Goal: Transaction & Acquisition: Purchase product/service

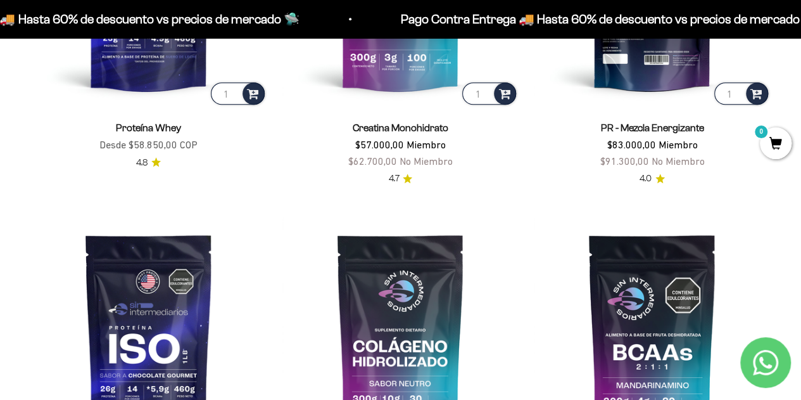
scroll to position [436, 0]
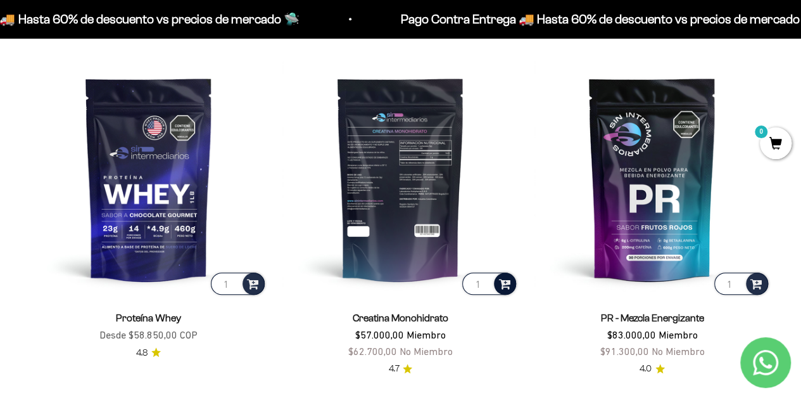
drag, startPoint x: 481, startPoint y: 286, endPoint x: 499, endPoint y: 279, distance: 19.6
click at [481, 286] on input "1" at bounding box center [489, 283] width 54 height 22
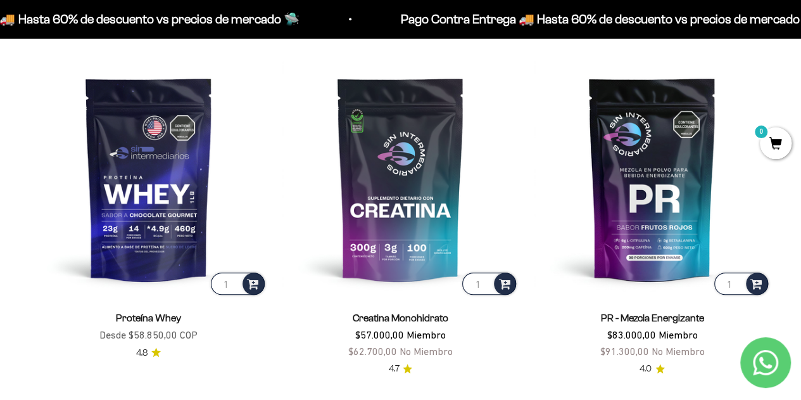
click at [771, 139] on span "0" at bounding box center [776, 143] width 32 height 32
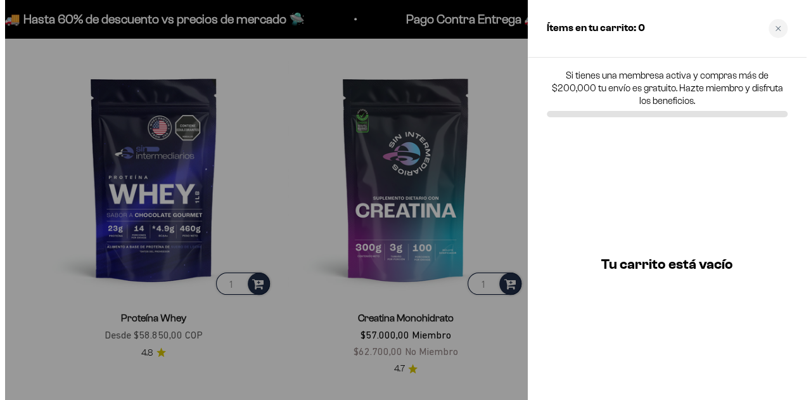
scroll to position [440, 0]
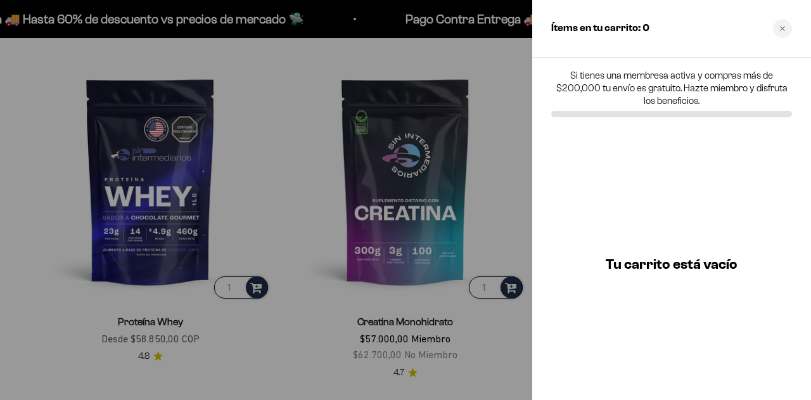
click at [416, 187] on div at bounding box center [405, 200] width 811 height 400
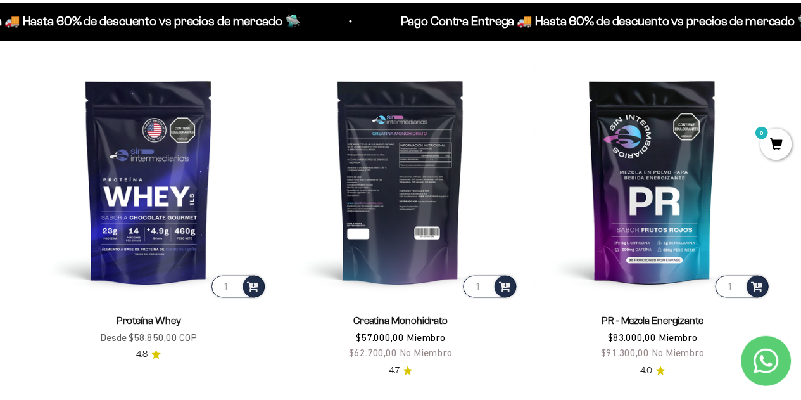
scroll to position [436, 0]
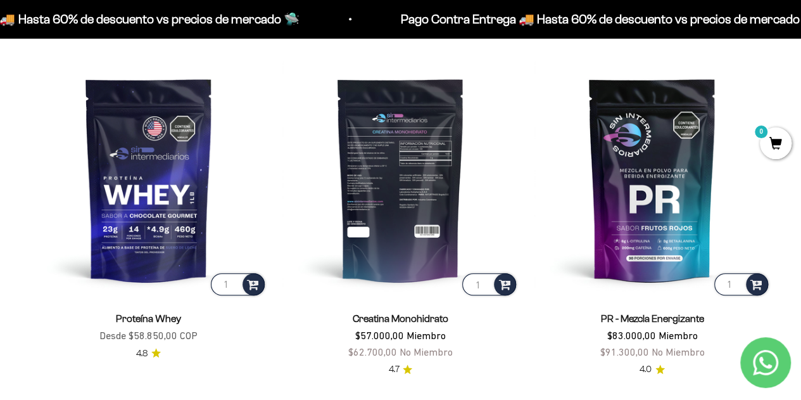
click at [484, 287] on input "1" at bounding box center [489, 284] width 54 height 22
click at [502, 283] on span at bounding box center [504, 283] width 12 height 15
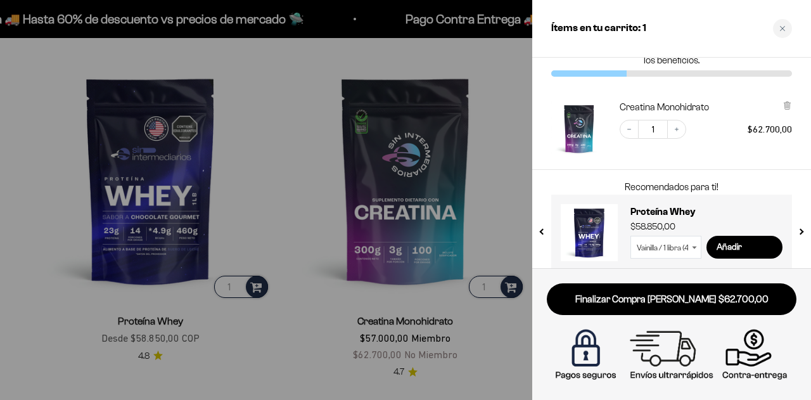
scroll to position [52, 0]
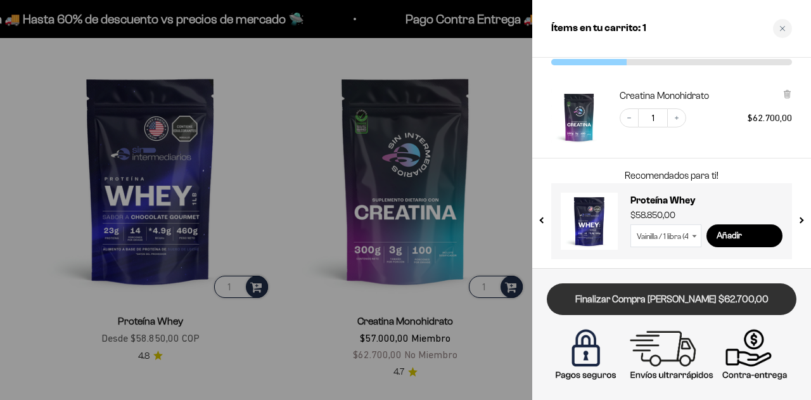
click at [733, 305] on link "Finalizar Compra Segura $62.700,00" at bounding box center [672, 299] width 250 height 32
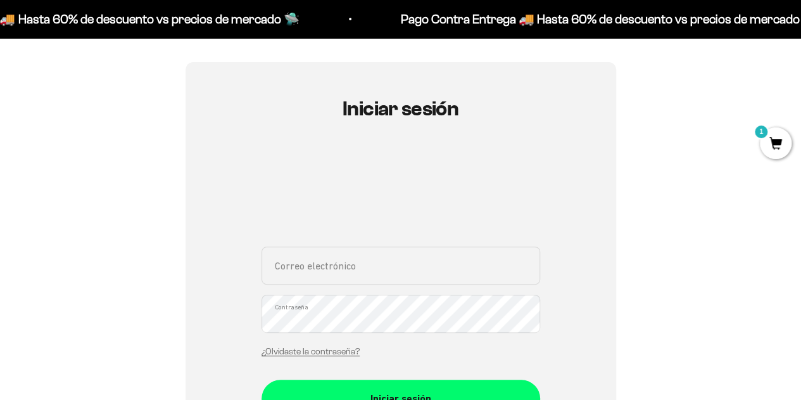
scroll to position [127, 0]
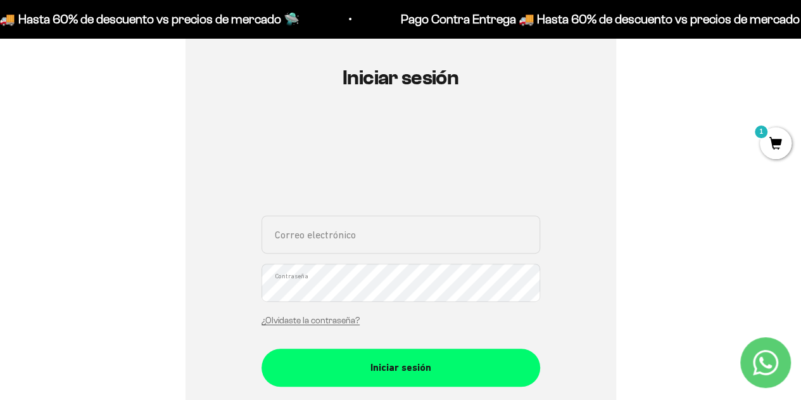
click at [353, 236] on input "Correo electrónico" at bounding box center [401, 234] width 279 height 38
type input "lauraromerom20@gmail.com"
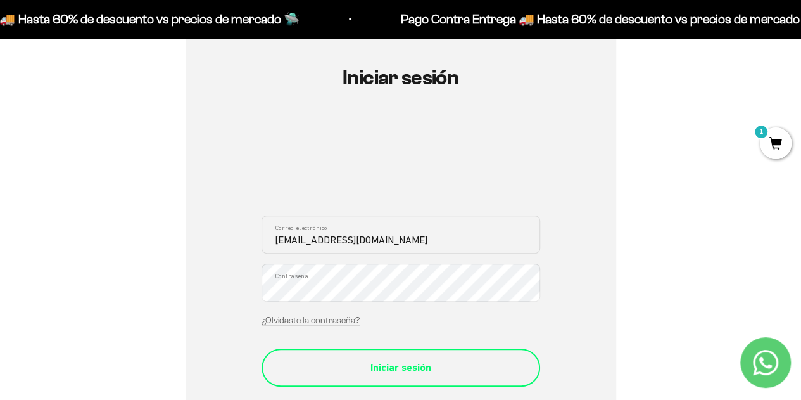
click at [347, 359] on div "Iniciar sesión" at bounding box center [401, 367] width 228 height 16
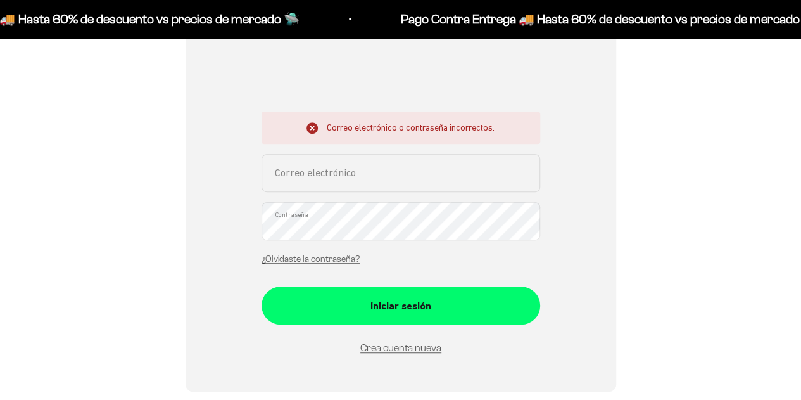
scroll to position [253, 0]
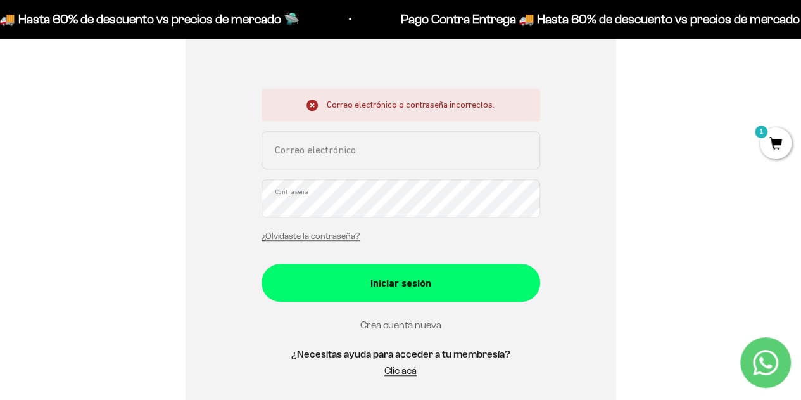
click at [404, 326] on link "Crea cuenta nueva" at bounding box center [400, 324] width 81 height 11
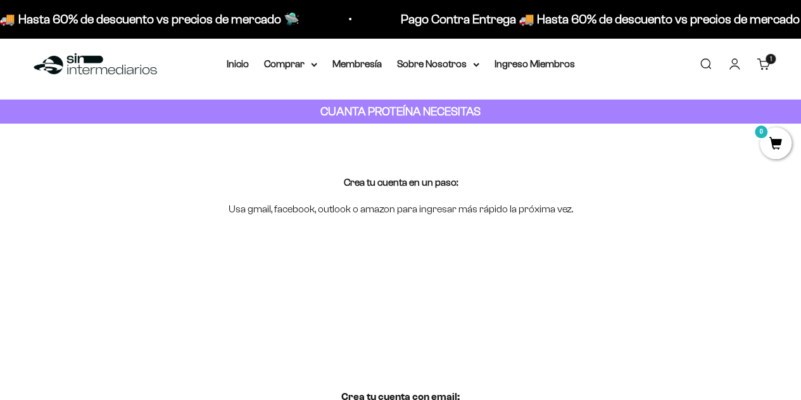
scroll to position [253, 0]
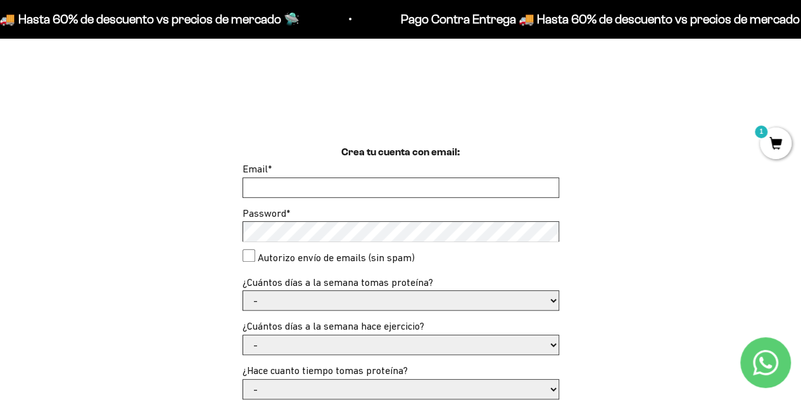
click at [393, 174] on div "Email *" at bounding box center [401, 179] width 317 height 37
click at [395, 186] on input "Email *" at bounding box center [400, 187] width 315 height 19
type input "lauraromerom20@gmail.com"
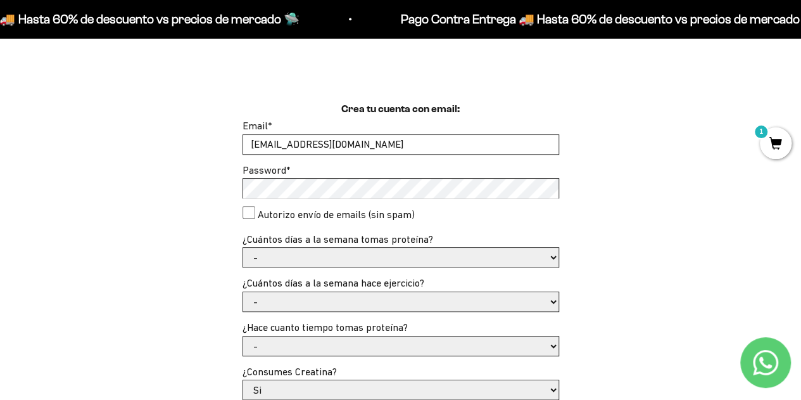
scroll to position [317, 0]
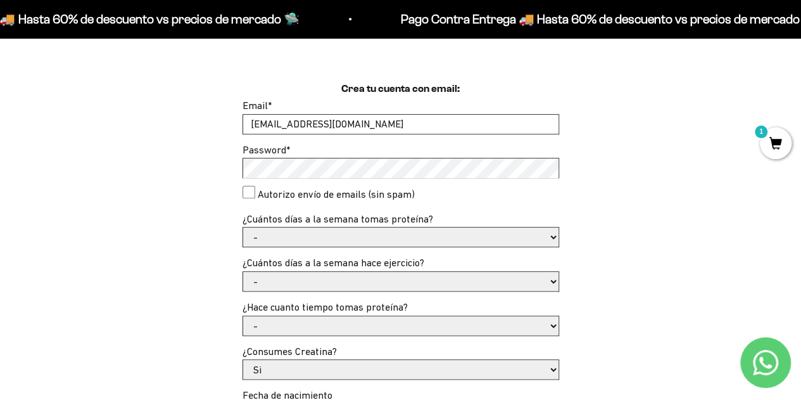
click at [423, 243] on select "- 1 o 2 3 a 5 6 o 7" at bounding box center [400, 236] width 315 height 19
select select "1 o 2"
click at [243, 227] on select "- 1 o 2 3 a 5 6 o 7" at bounding box center [400, 236] width 315 height 19
click at [360, 281] on select "- No hago 1 a 2 días 3 a 5 días 6 o 7 días" at bounding box center [400, 281] width 315 height 19
select select "3 a 5 días"
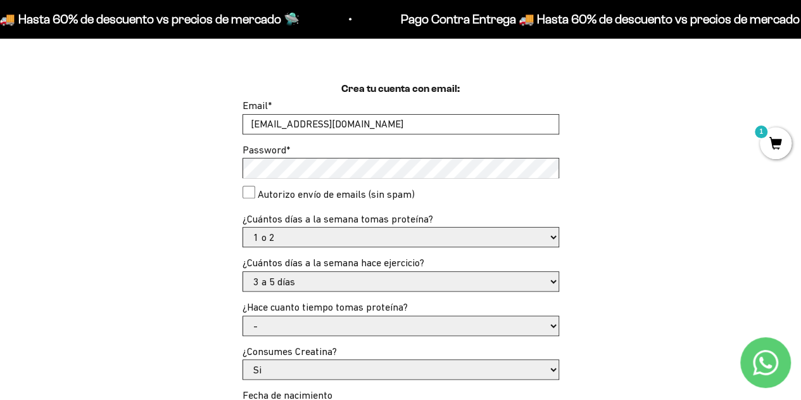
click at [243, 272] on select "- No hago 1 a 2 días 3 a 5 días 6 o 7 días" at bounding box center [400, 281] width 315 height 19
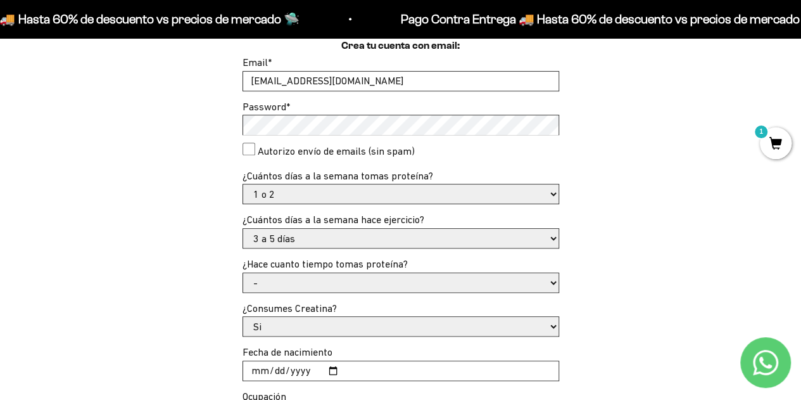
scroll to position [380, 0]
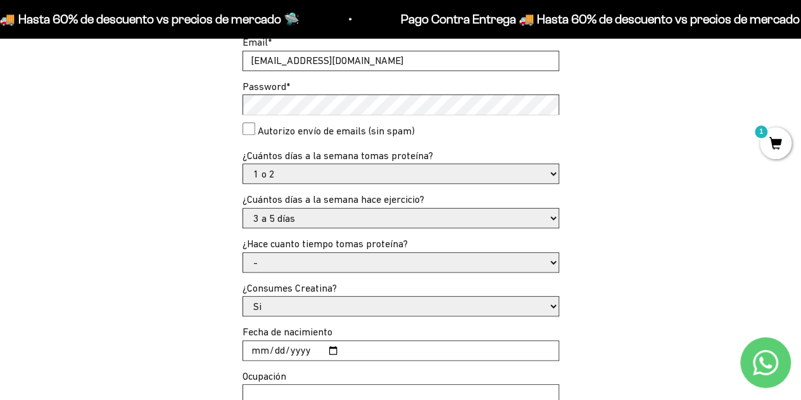
click at [338, 269] on select "- Apenas estoy empezando Menos de 6 meses Más de 6 meses Hace más de un año" at bounding box center [400, 262] width 315 height 19
select select "Menos de 6 meses"
click at [243, 253] on select "- Apenas estoy empezando Menos de 6 meses Más de 6 meses Hace más de un año" at bounding box center [400, 262] width 315 height 19
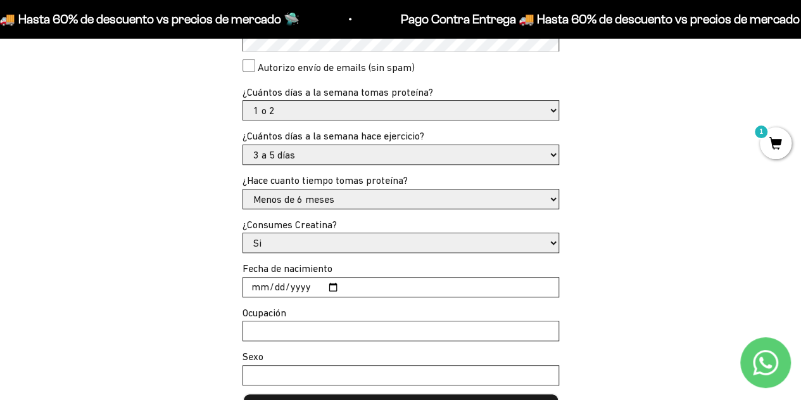
click at [326, 246] on select "Si No" at bounding box center [400, 242] width 315 height 19
select select "No"
click at [243, 233] on select "Si No" at bounding box center [400, 242] width 315 height 19
click at [350, 284] on input "Fecha de nacimiento" at bounding box center [400, 286] width 315 height 19
type input "1998-03-23"
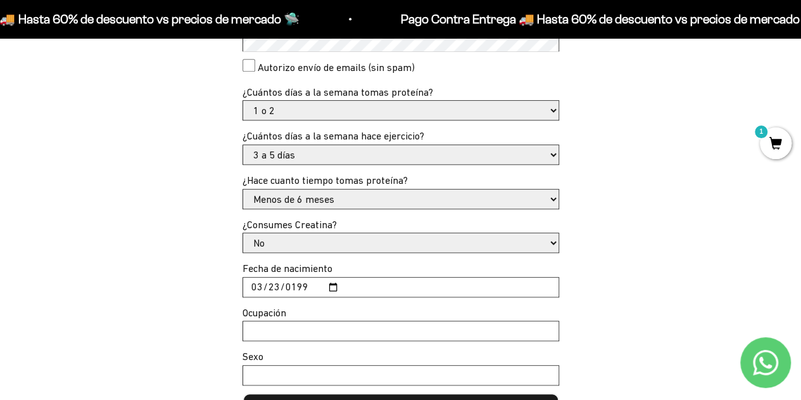
click at [332, 331] on input "Ocupación" at bounding box center [400, 330] width 315 height 19
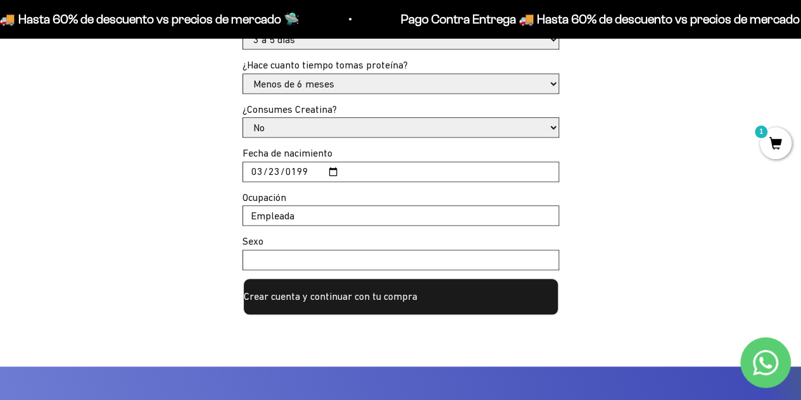
scroll to position [570, 0]
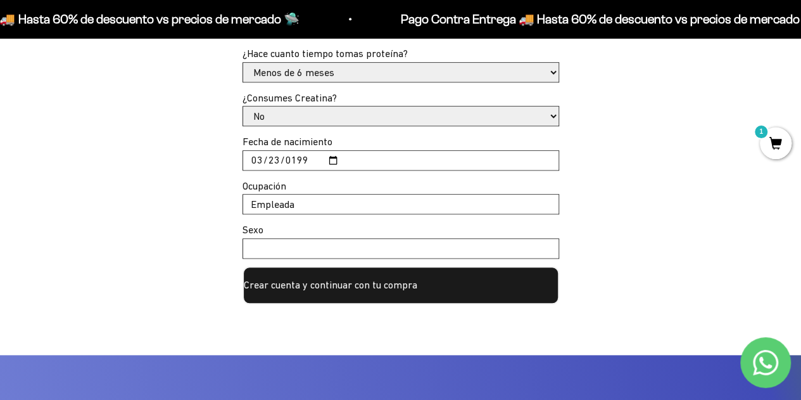
type input "Empleada"
click at [339, 257] on input "Sexo" at bounding box center [400, 248] width 315 height 19
type input "Femenino"
click at [331, 285] on button "Crear cuenta y continuar con tu compra" at bounding box center [401, 285] width 317 height 38
